Goal: Book appointment/travel/reservation

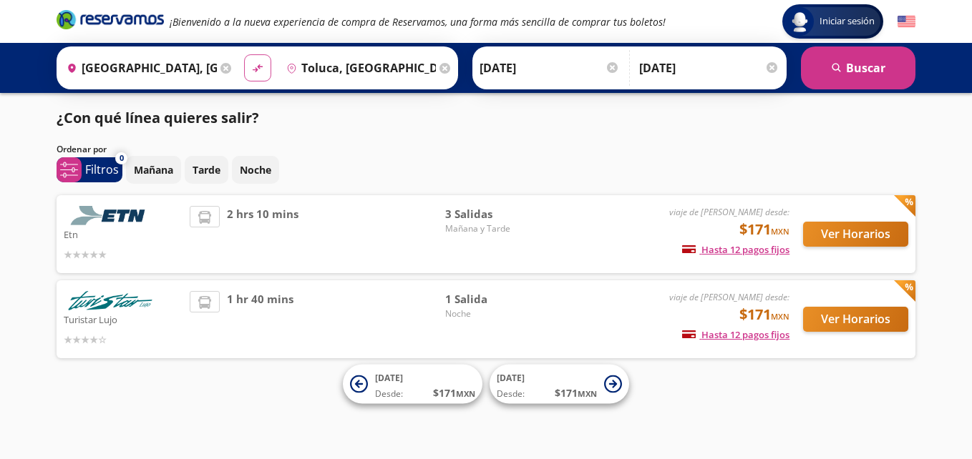
click at [255, 68] on icon "material-symbols:compare-arrows-rounded" at bounding box center [257, 69] width 13 height 14
type input "Toluca, [GEOGRAPHIC_DATA]"
type input "[GEOGRAPHIC_DATA], [GEOGRAPHIC_DATA]"
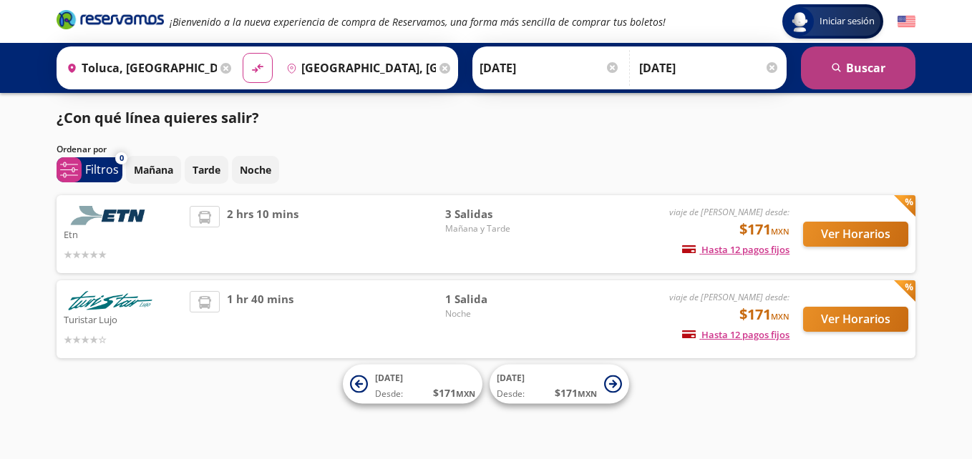
click at [879, 55] on button "search [GEOGRAPHIC_DATA]" at bounding box center [858, 68] width 114 height 43
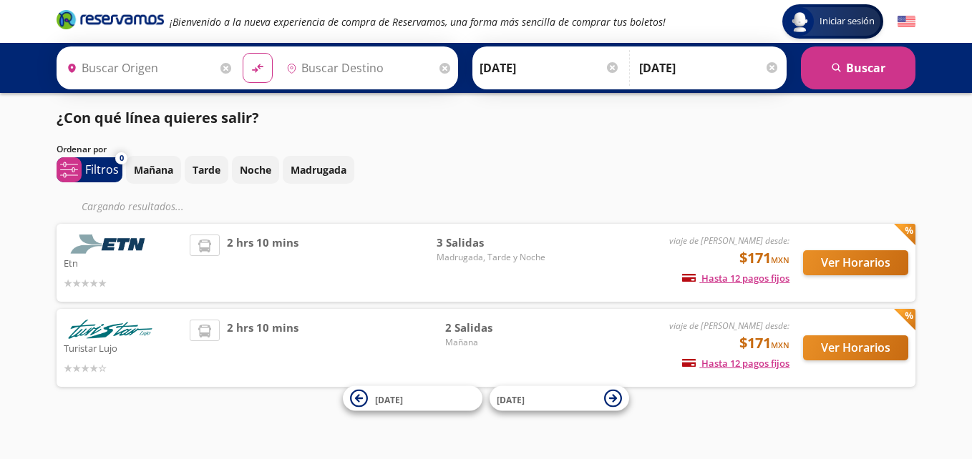
type input "Toluca, [GEOGRAPHIC_DATA]"
type input "[GEOGRAPHIC_DATA], [GEOGRAPHIC_DATA]"
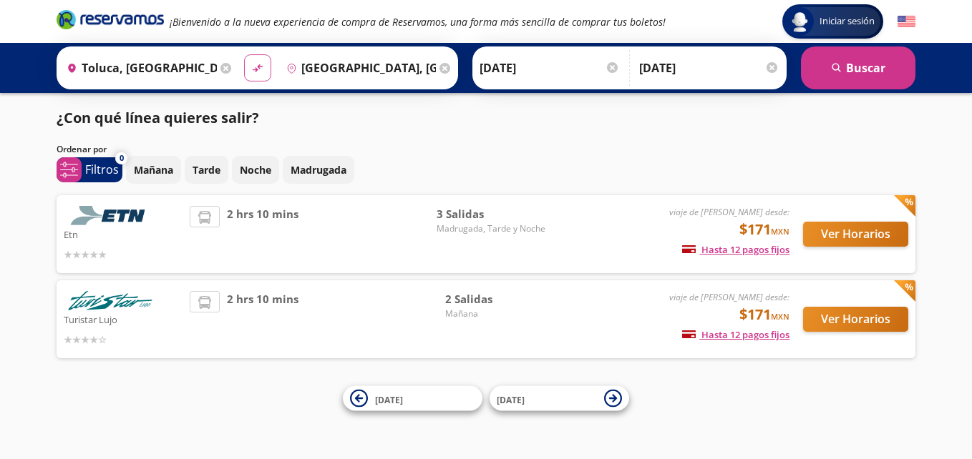
click at [268, 65] on button "material-symbols:compare-arrows-rounded" at bounding box center [257, 67] width 27 height 27
type input "[GEOGRAPHIC_DATA], [GEOGRAPHIC_DATA]"
type input "Toluca, [GEOGRAPHIC_DATA]"
